Goal: Task Accomplishment & Management: Use online tool/utility

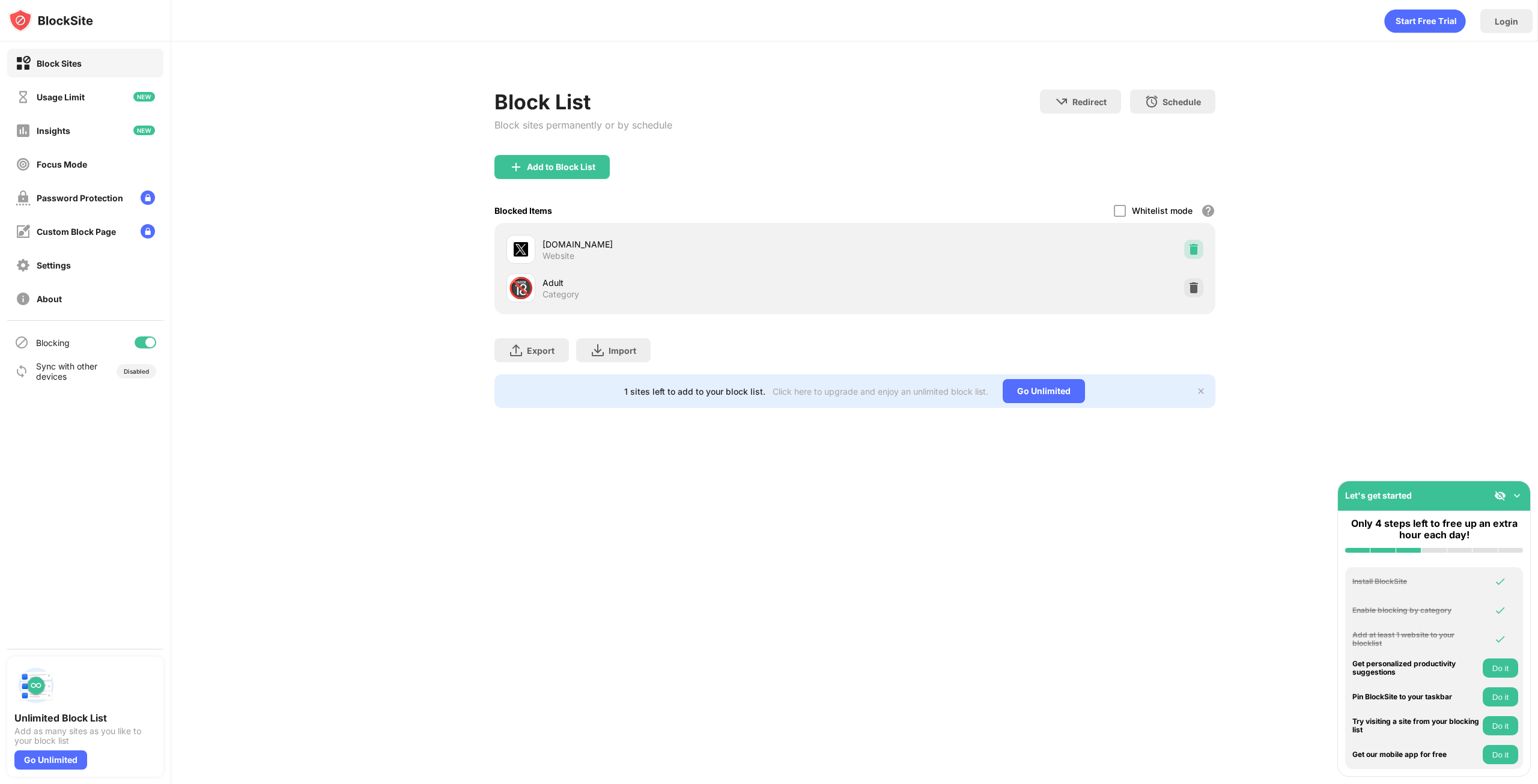
click at [1195, 244] on img at bounding box center [1194, 249] width 12 height 12
